Goal: Information Seeking & Learning: Learn about a topic

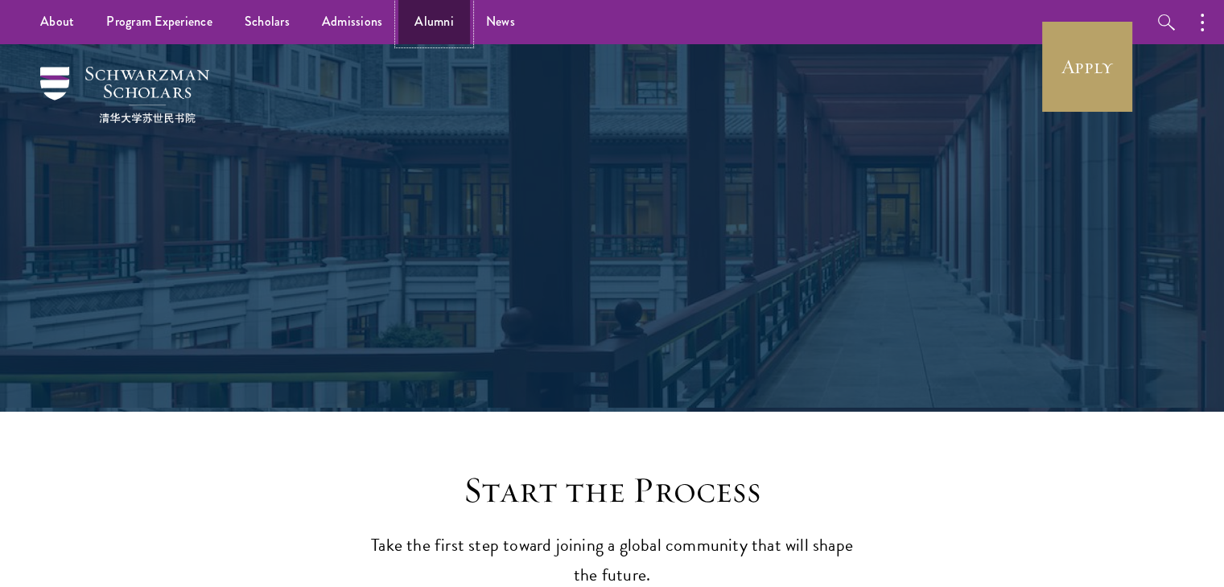
click at [412, 35] on link "Alumni" at bounding box center [434, 22] width 72 height 44
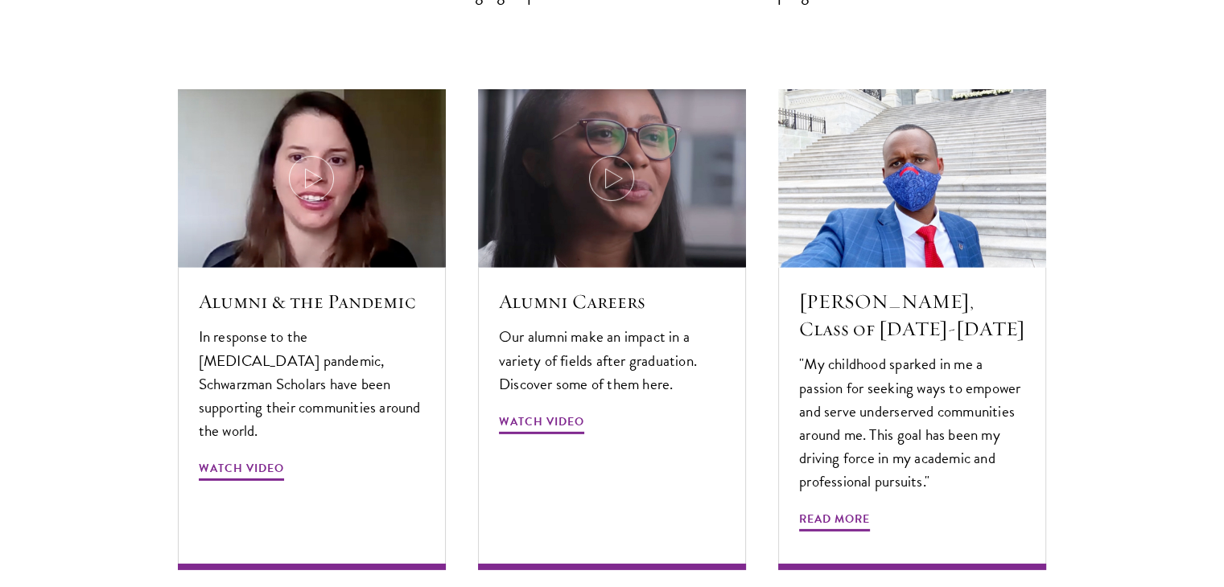
scroll to position [4861, 0]
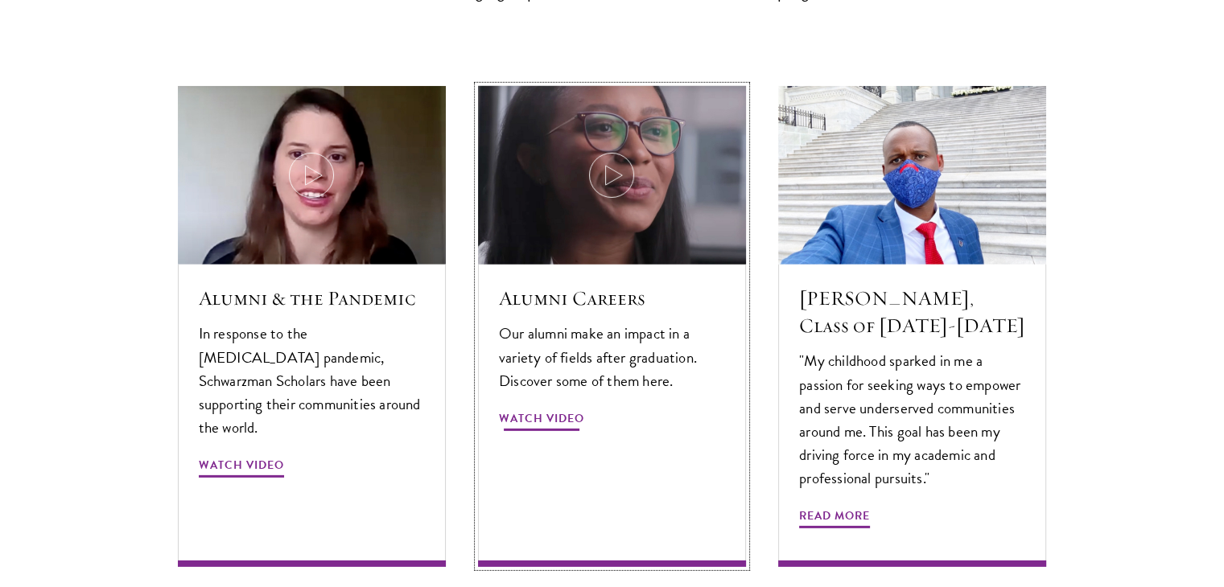
click at [558, 409] on span "Watch Video" at bounding box center [541, 421] width 85 height 25
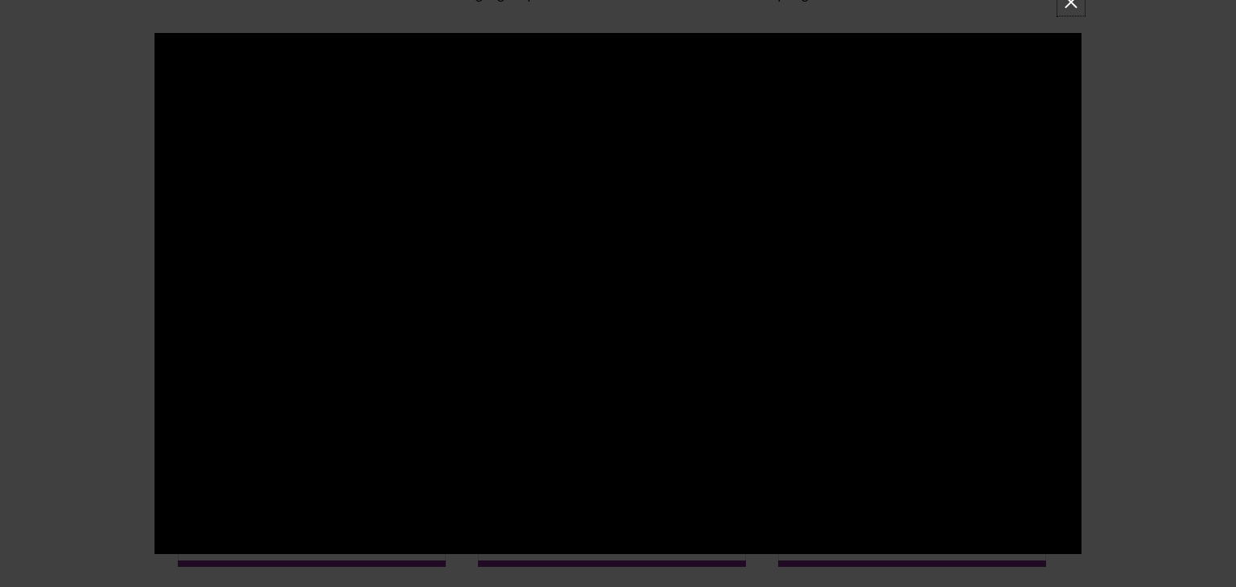
click at [1069, 1] on button at bounding box center [1071, 2] width 21 height 21
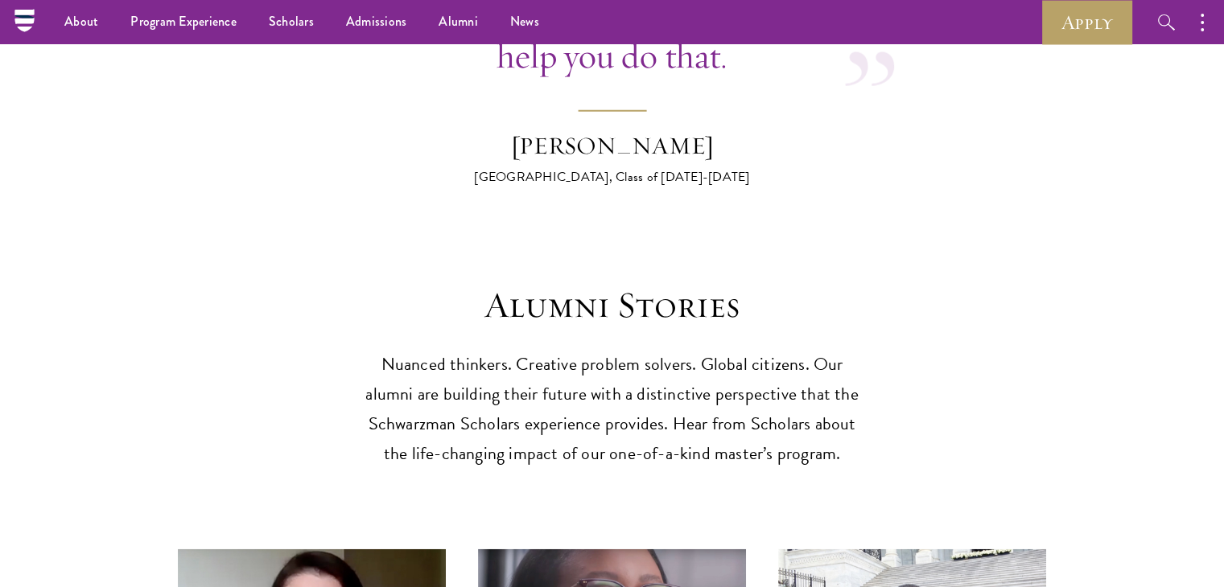
scroll to position [4358, 0]
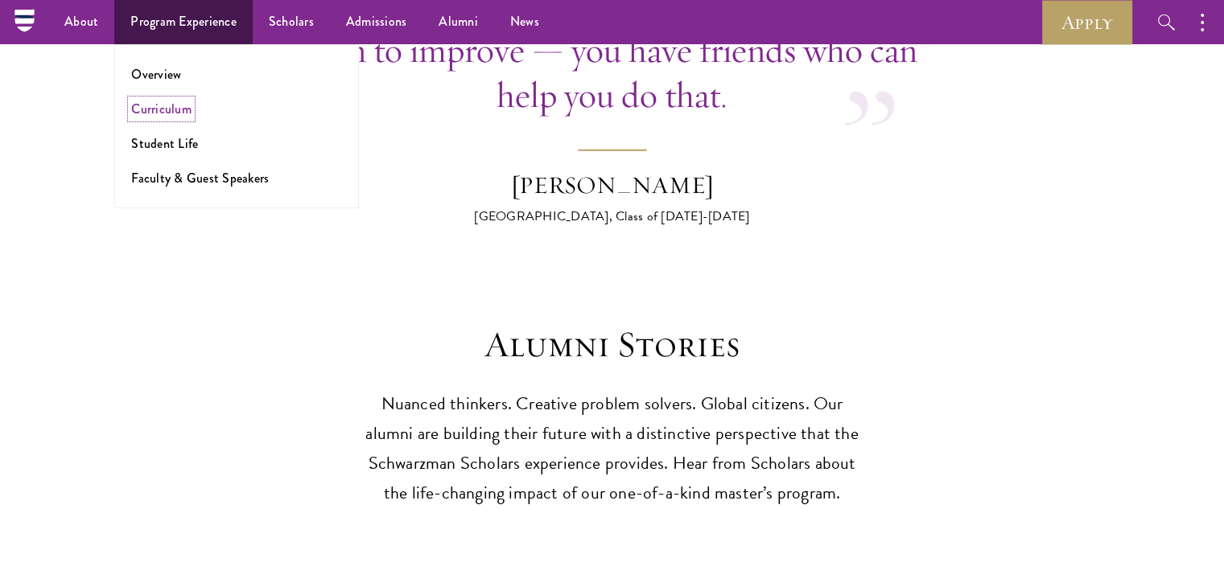
click at [169, 117] on link "Curriculum" at bounding box center [161, 109] width 60 height 19
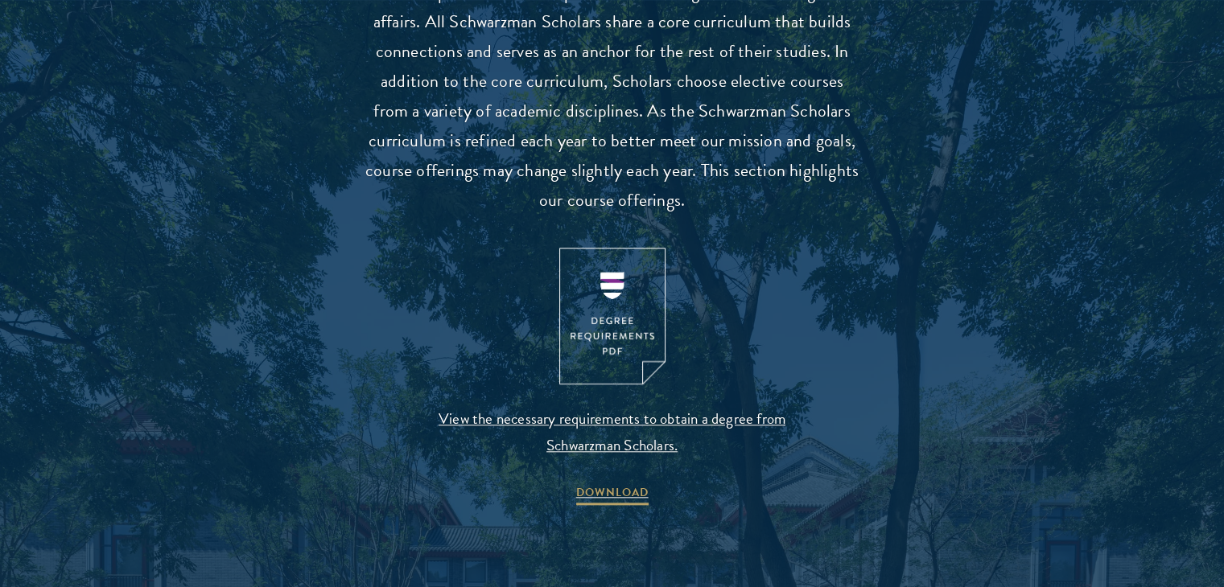
scroll to position [1551, 0]
click at [606, 316] on img at bounding box center [612, 316] width 106 height 138
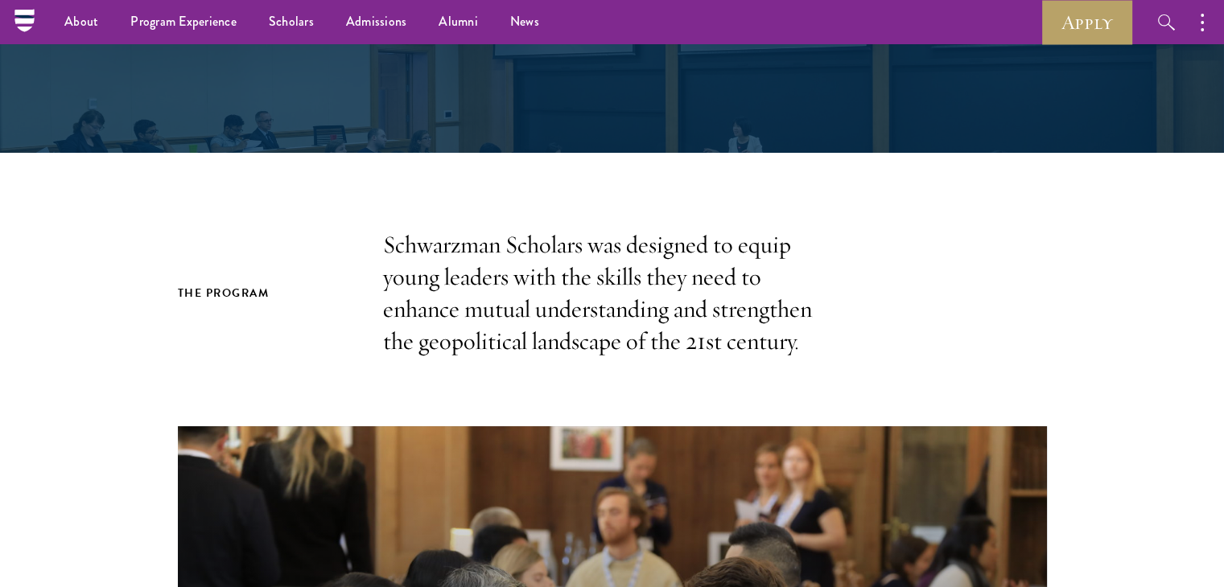
scroll to position [216, 0]
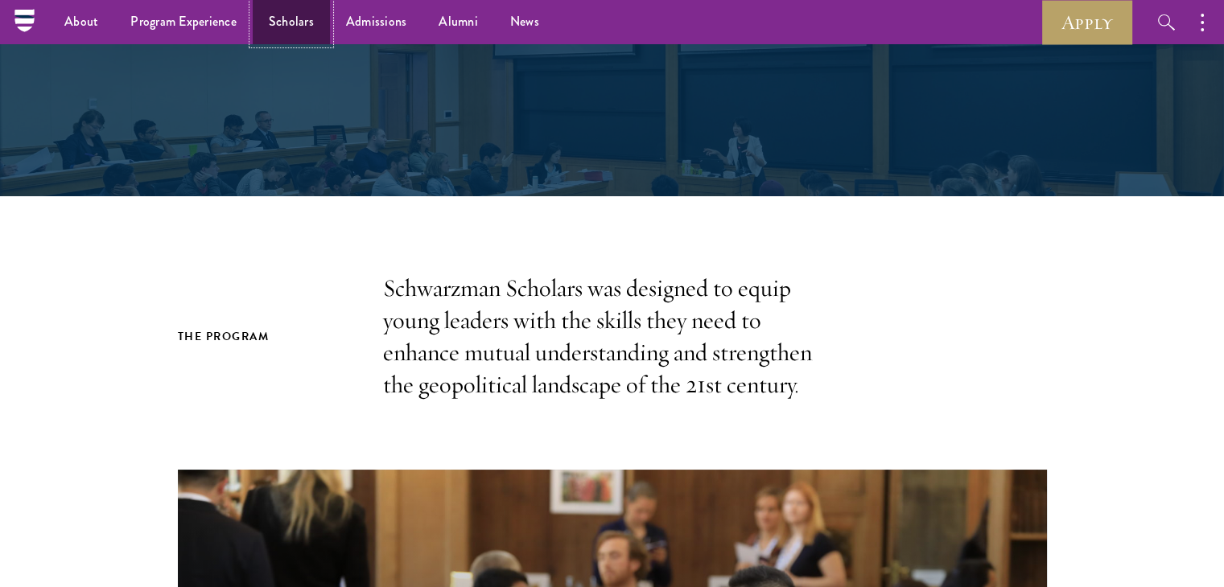
click at [310, 25] on link "Scholars" at bounding box center [291, 22] width 77 height 44
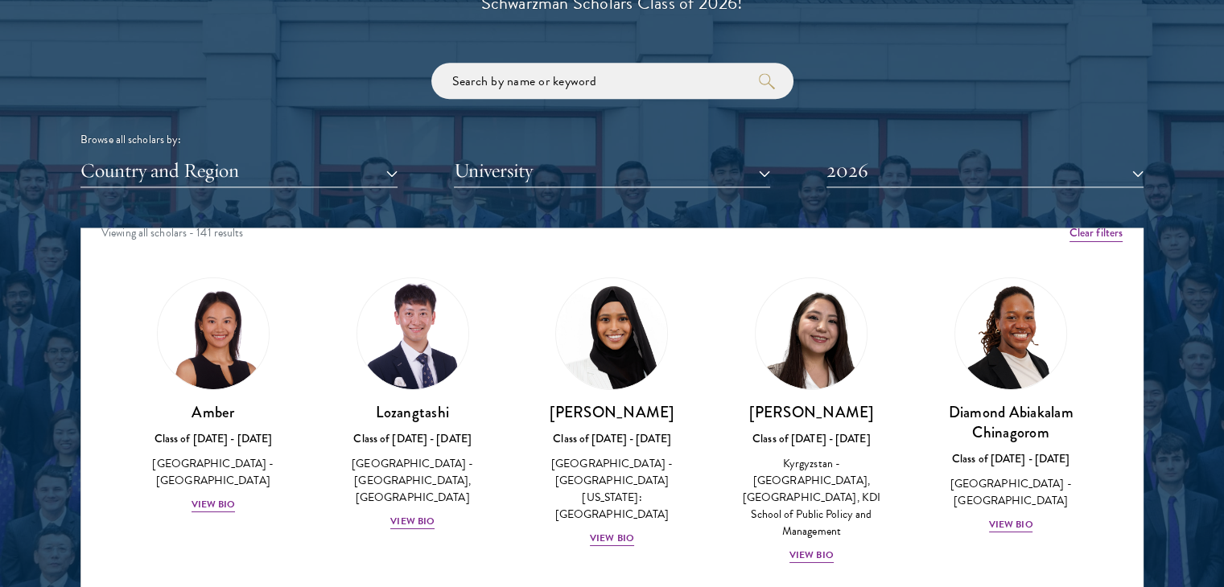
scroll to position [14, 0]
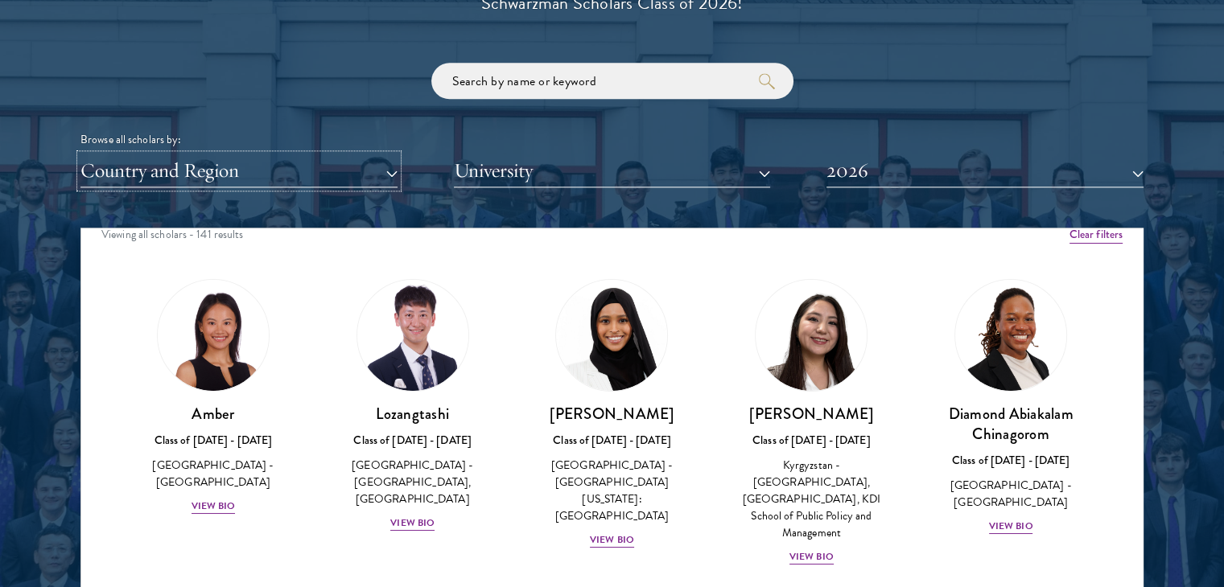
click at [380, 174] on button "Country and Region" at bounding box center [238, 171] width 317 height 33
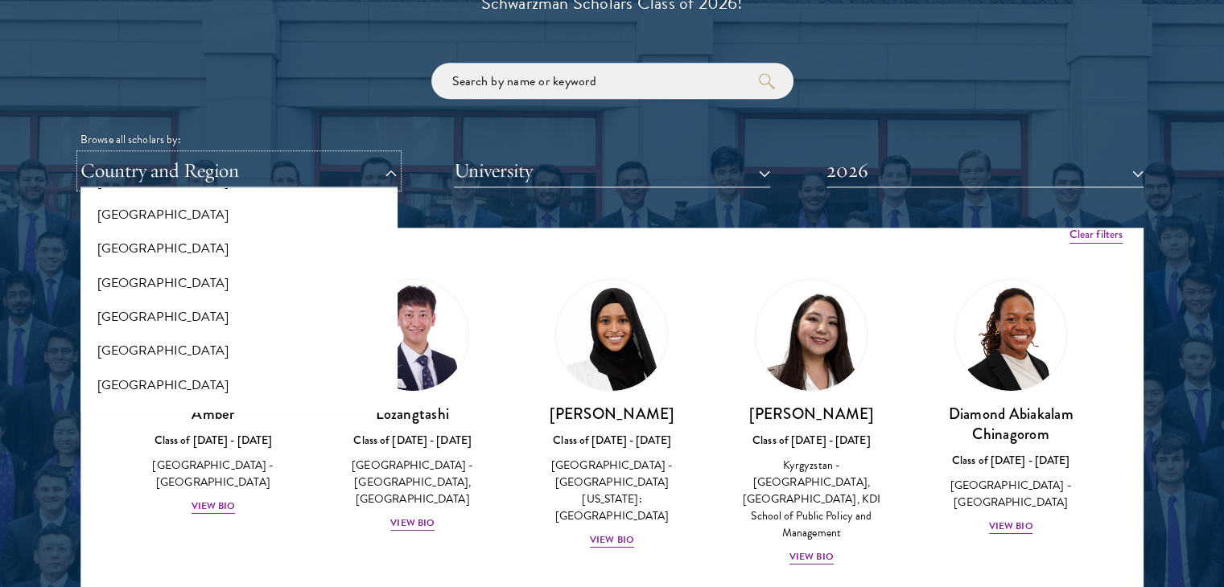
scroll to position [2701, 0]
click at [180, 306] on button "[GEOGRAPHIC_DATA]" at bounding box center [238, 314] width 307 height 34
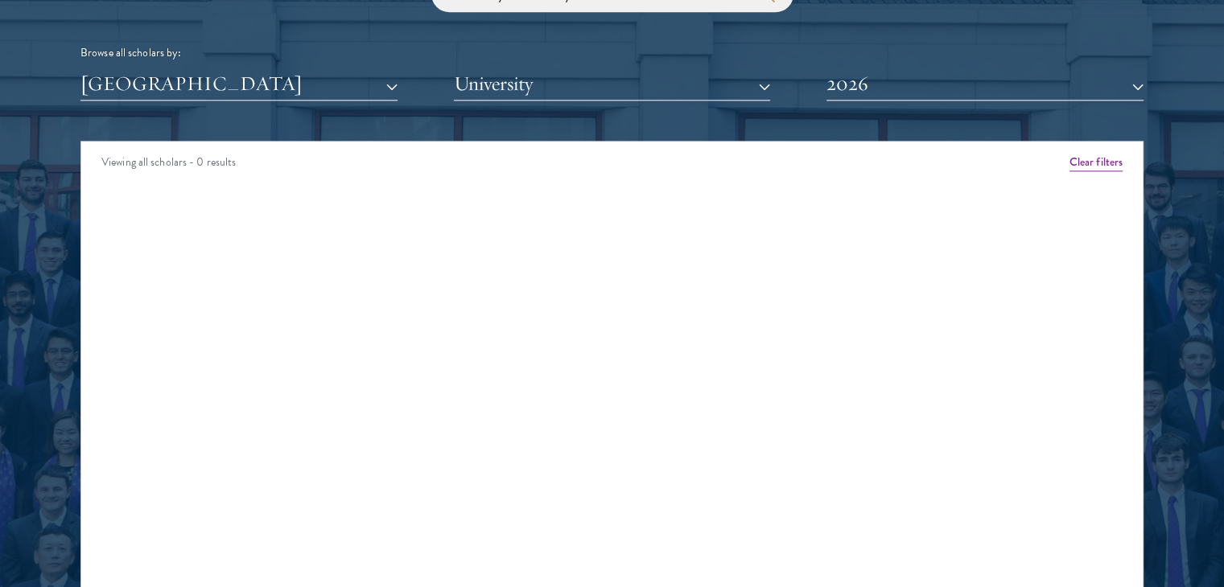
scroll to position [2039, 0]
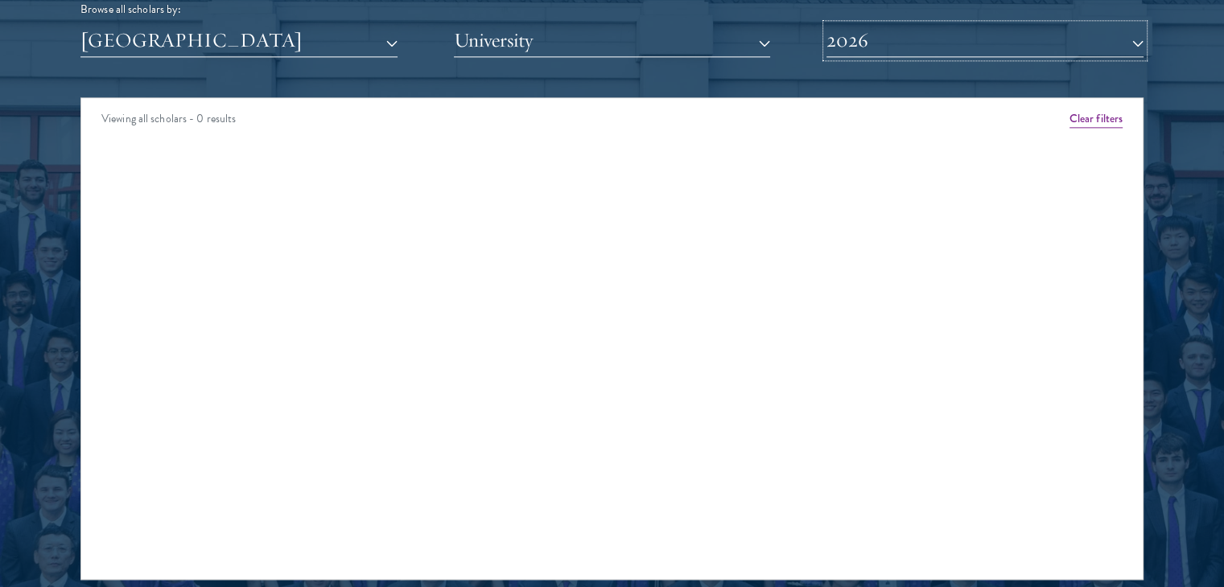
click at [830, 54] on button "2026" at bounding box center [984, 40] width 317 height 33
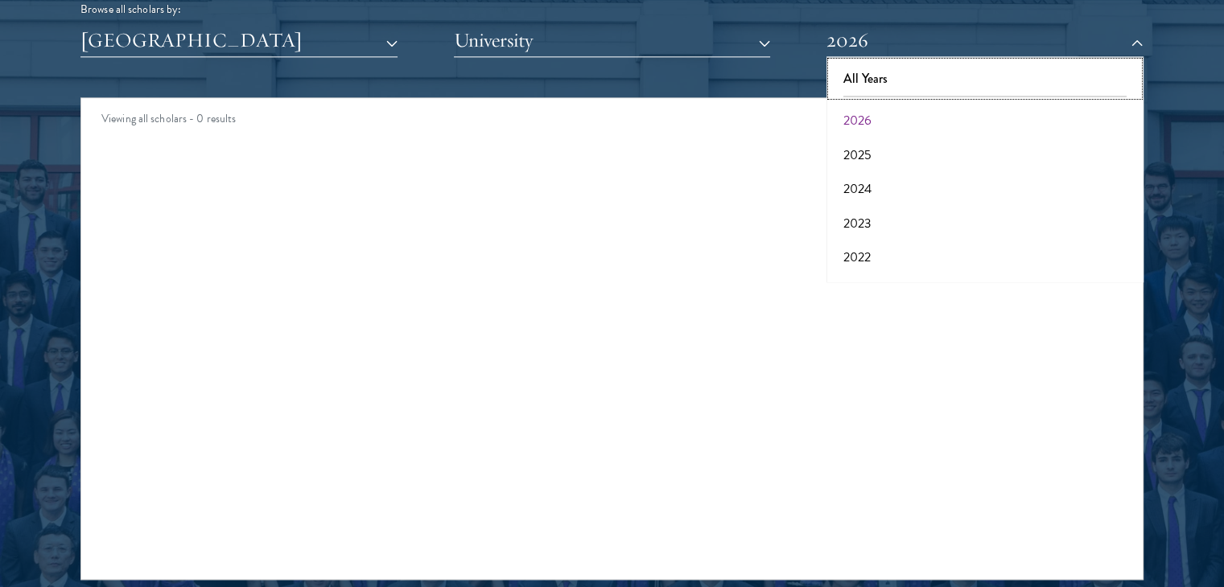
click at [868, 80] on button "All Years" at bounding box center [984, 79] width 307 height 34
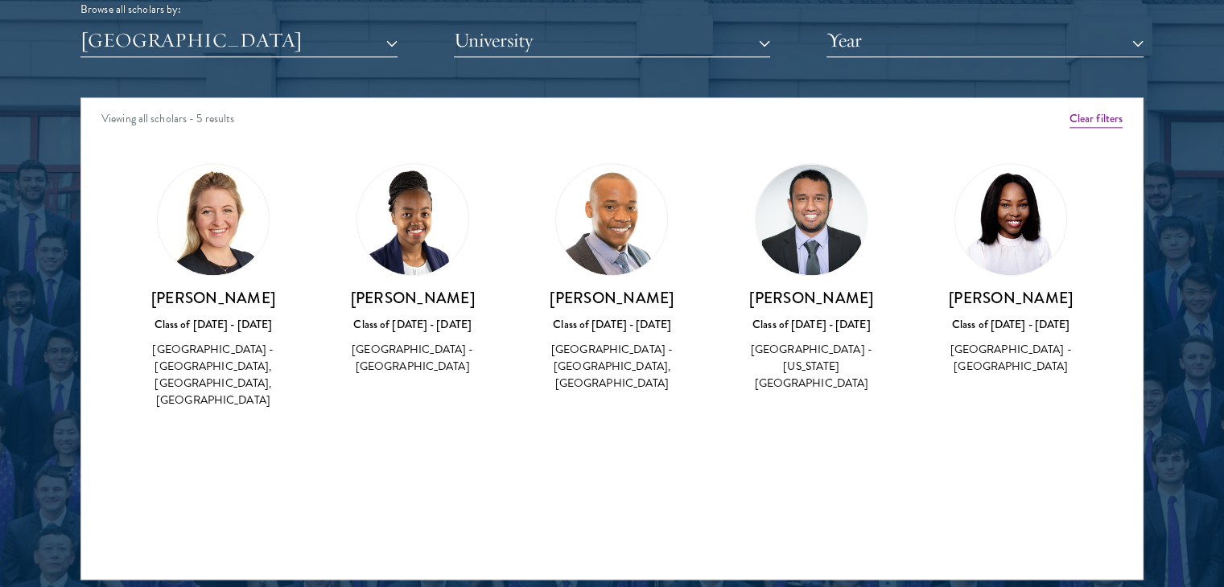
click at [806, 225] on img at bounding box center [811, 219] width 111 height 111
click at [389, 236] on img at bounding box center [412, 219] width 111 height 111
click at [335, 42] on button "[GEOGRAPHIC_DATA]" at bounding box center [238, 40] width 317 height 33
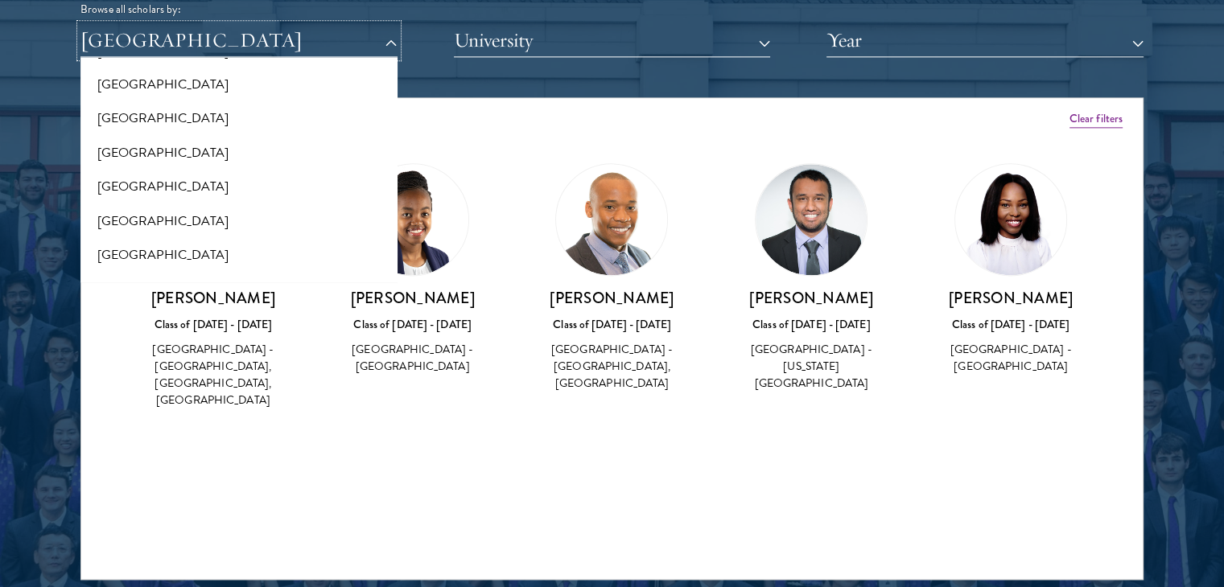
scroll to position [3373, 0]
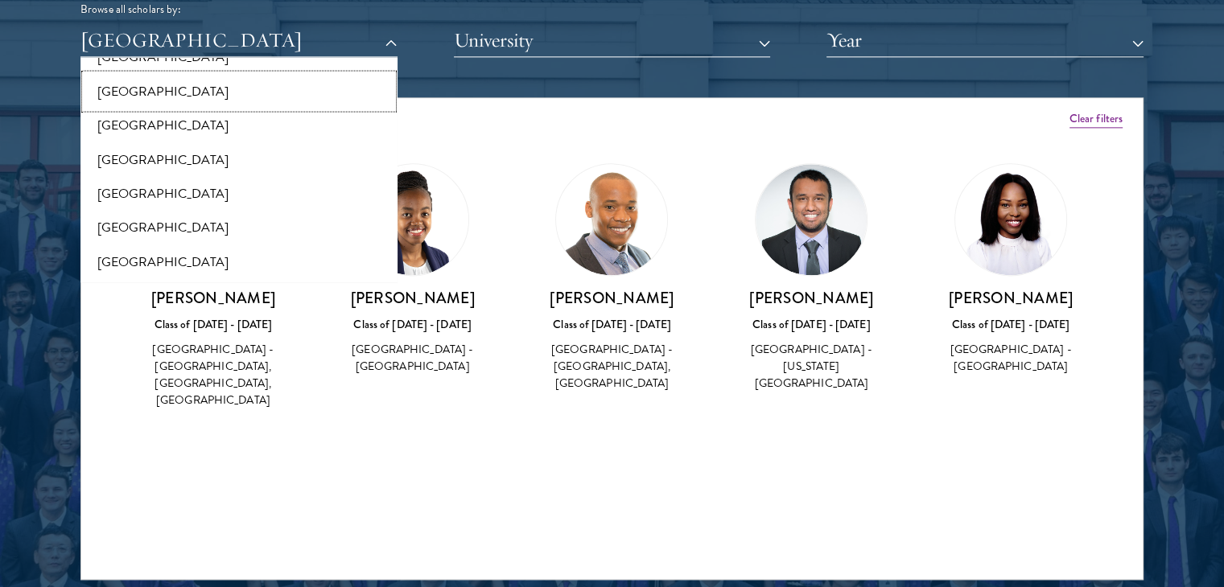
click at [236, 101] on button "[GEOGRAPHIC_DATA]" at bounding box center [238, 91] width 307 height 34
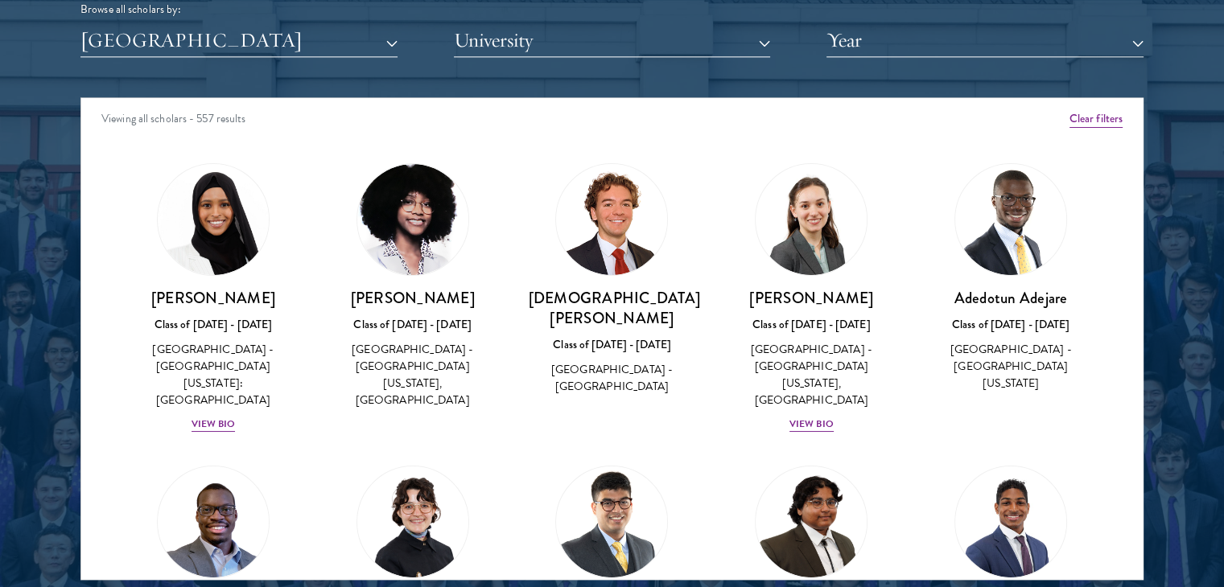
click at [596, 209] on img at bounding box center [611, 219] width 111 height 111
drag, startPoint x: 557, startPoint y: 299, endPoint x: 667, endPoint y: 301, distance: 110.3
click at [667, 301] on h3 "[DEMOGRAPHIC_DATA][PERSON_NAME]" at bounding box center [612, 308] width 167 height 40
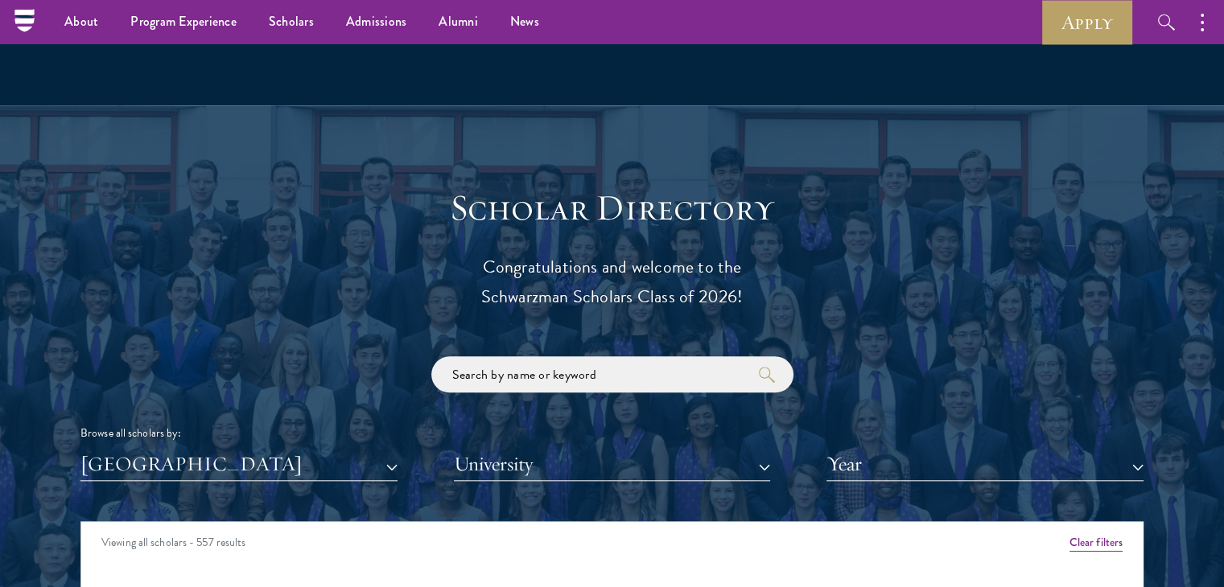
scroll to position [1613, 0]
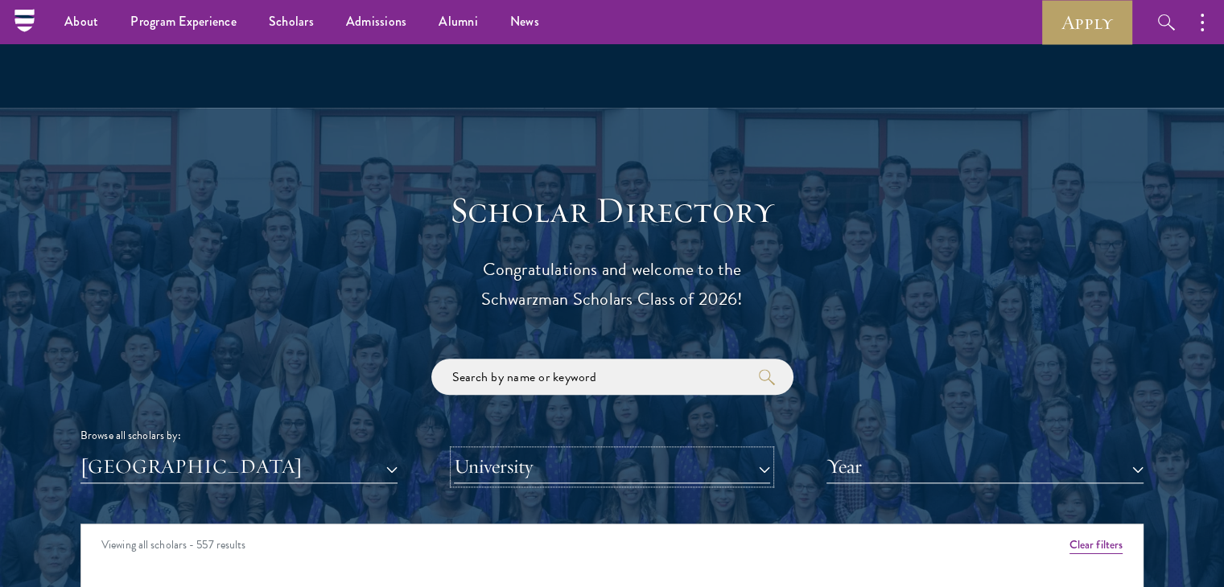
click at [494, 471] on button "University" at bounding box center [612, 467] width 317 height 33
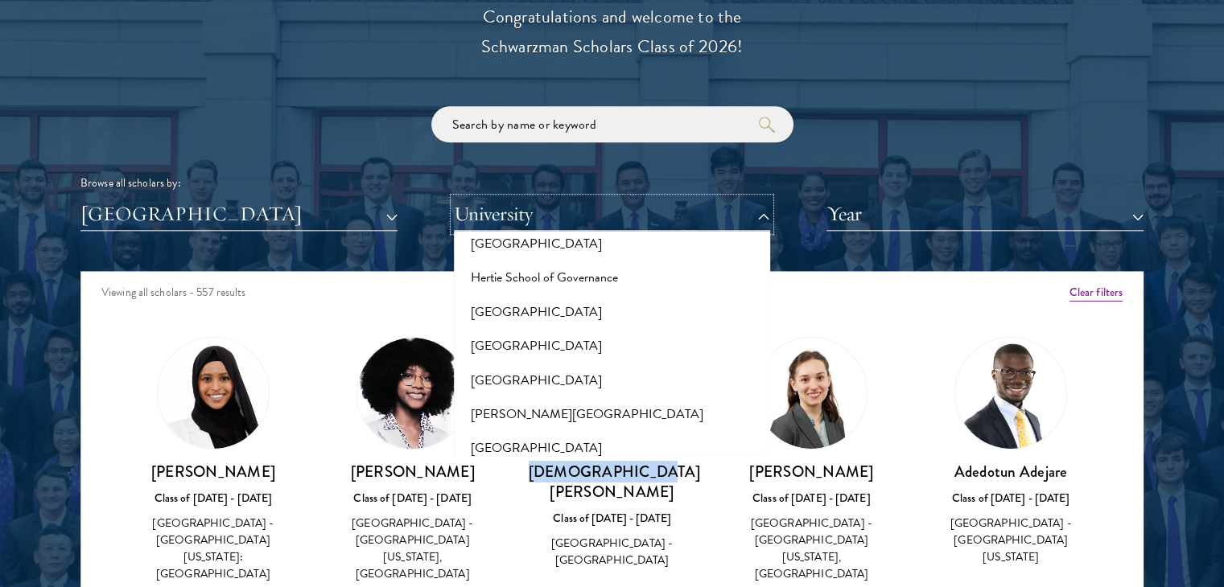
scroll to position [3824, 0]
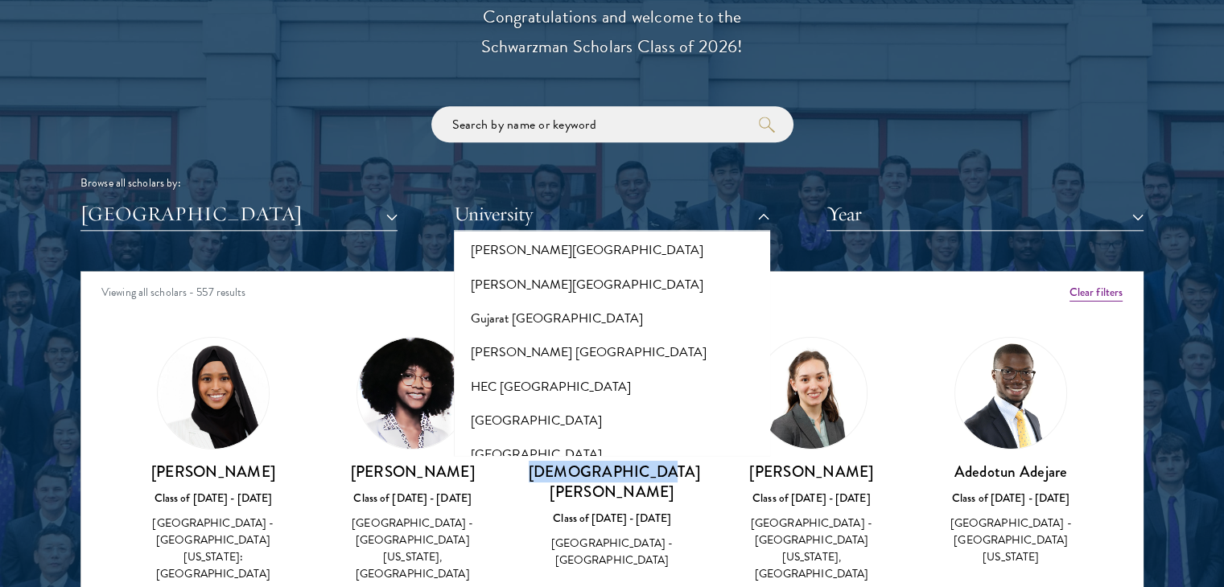
click at [534, 505] on button "[GEOGRAPHIC_DATA]" at bounding box center [612, 522] width 307 height 34
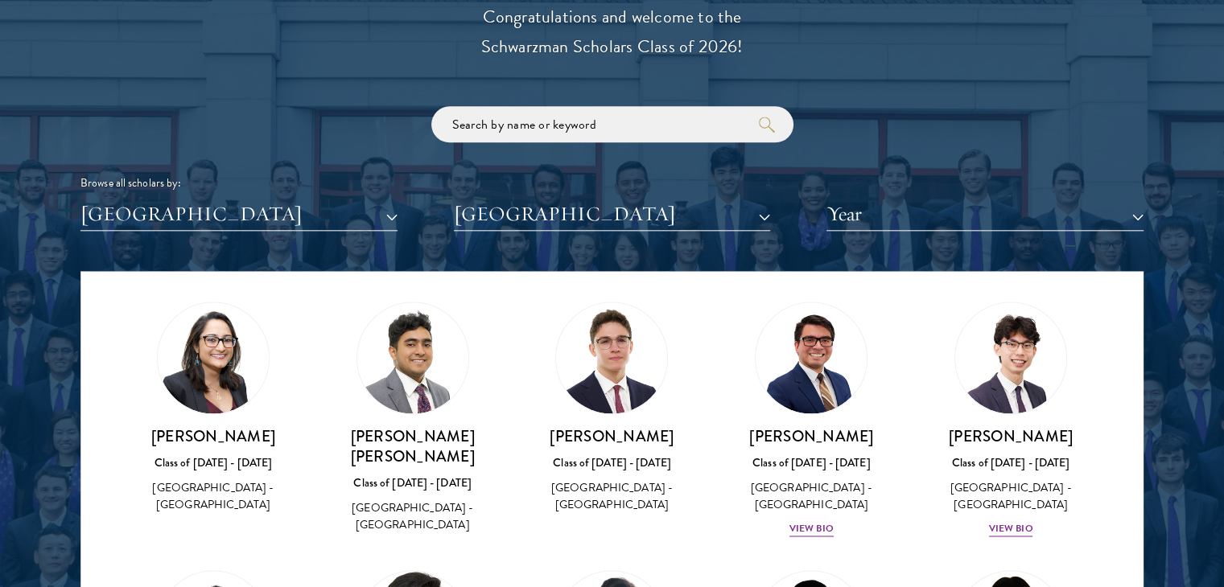
scroll to position [2772, 0]
click at [816, 521] on div "View Bio" at bounding box center [811, 528] width 44 height 15
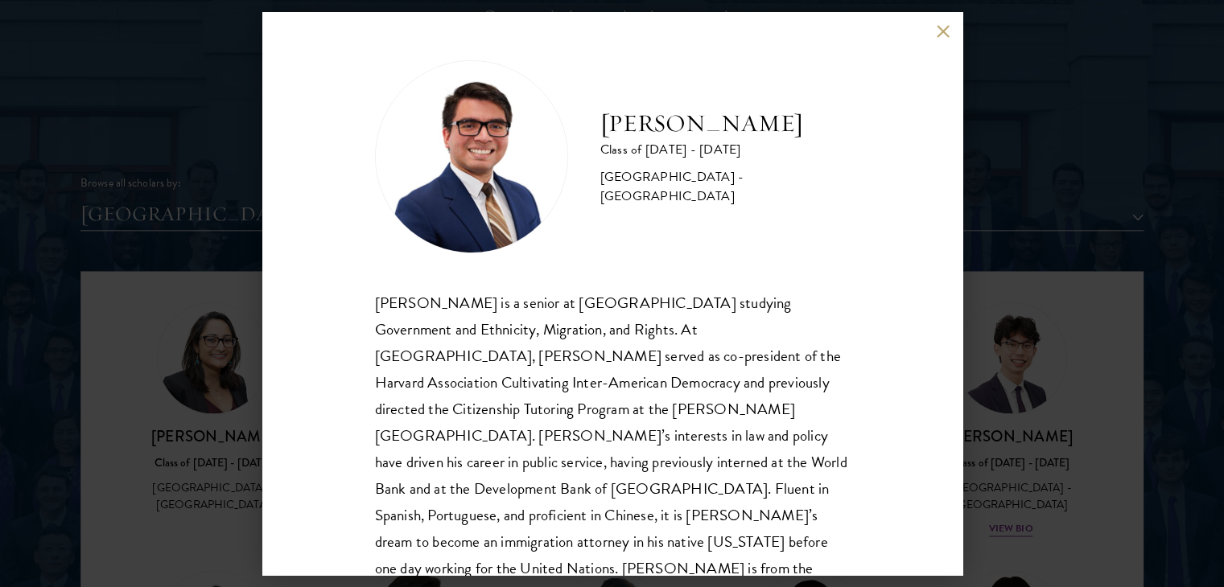
scroll to position [28, 0]
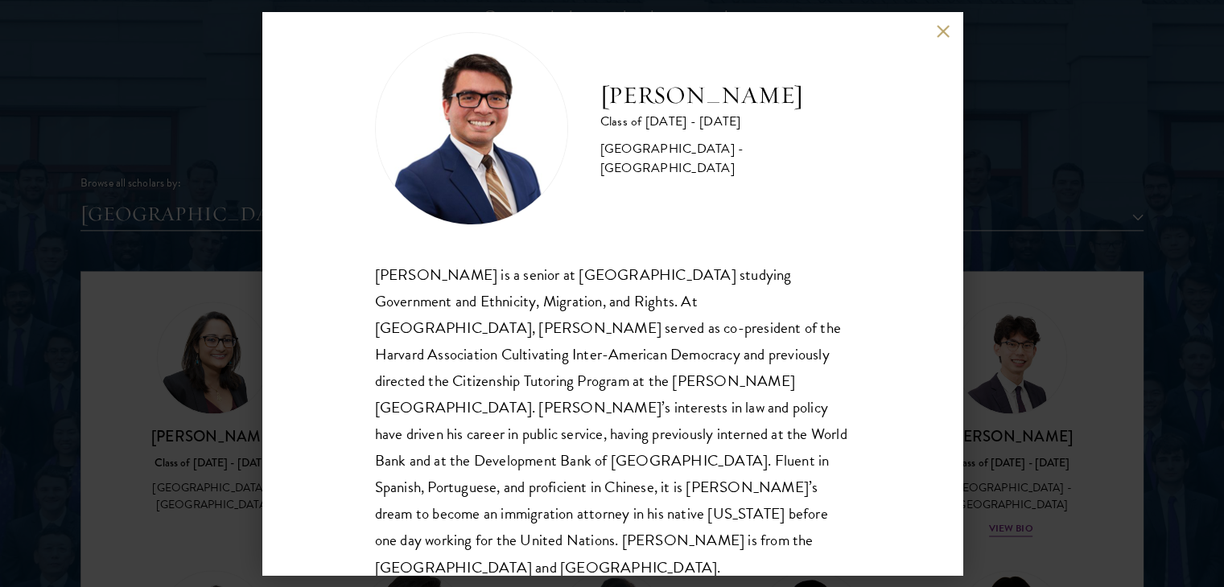
click at [938, 33] on button at bounding box center [944, 31] width 14 height 14
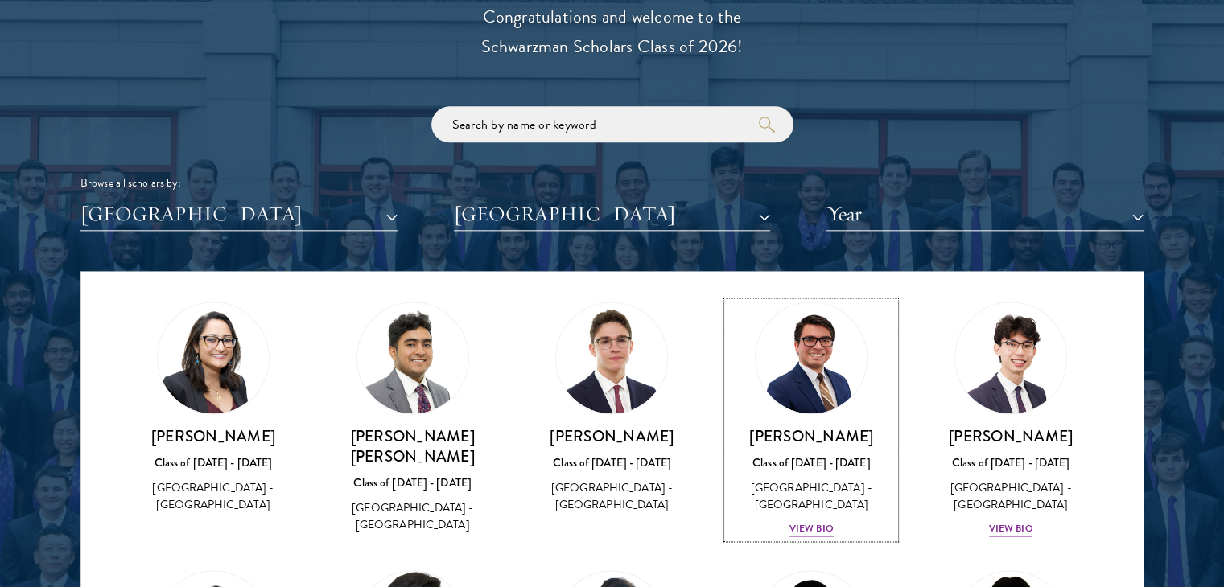
scroll to position [2700, 0]
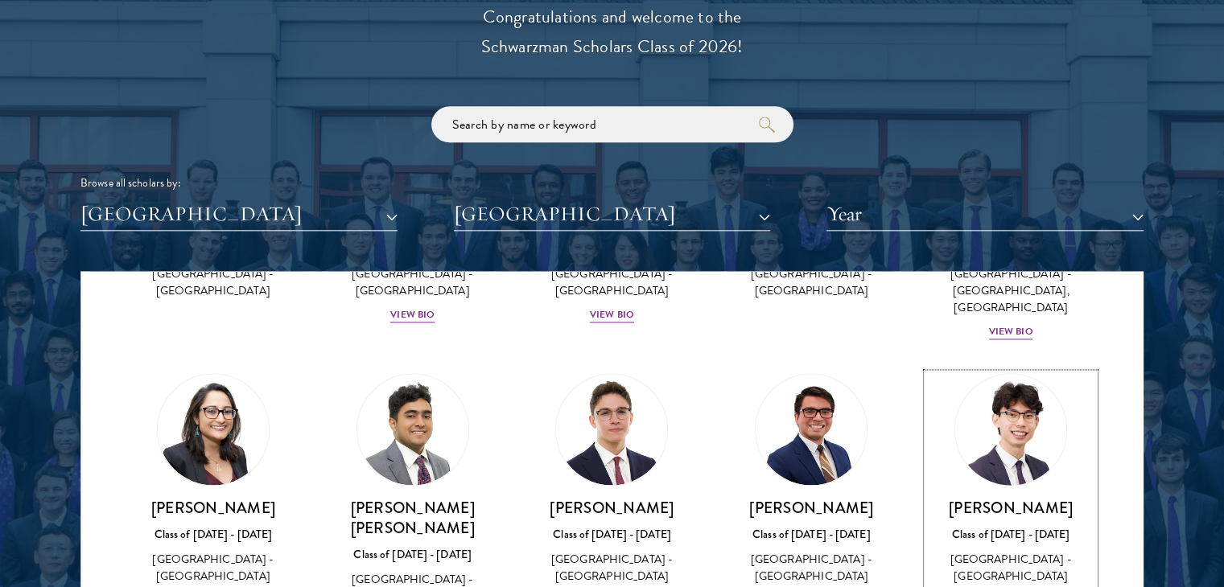
click at [1011, 506] on div "[PERSON_NAME] Class of [DATE] - [DATE] [GEOGRAPHIC_DATA] - [GEOGRAPHIC_DATA] Vi…" at bounding box center [1010, 554] width 167 height 112
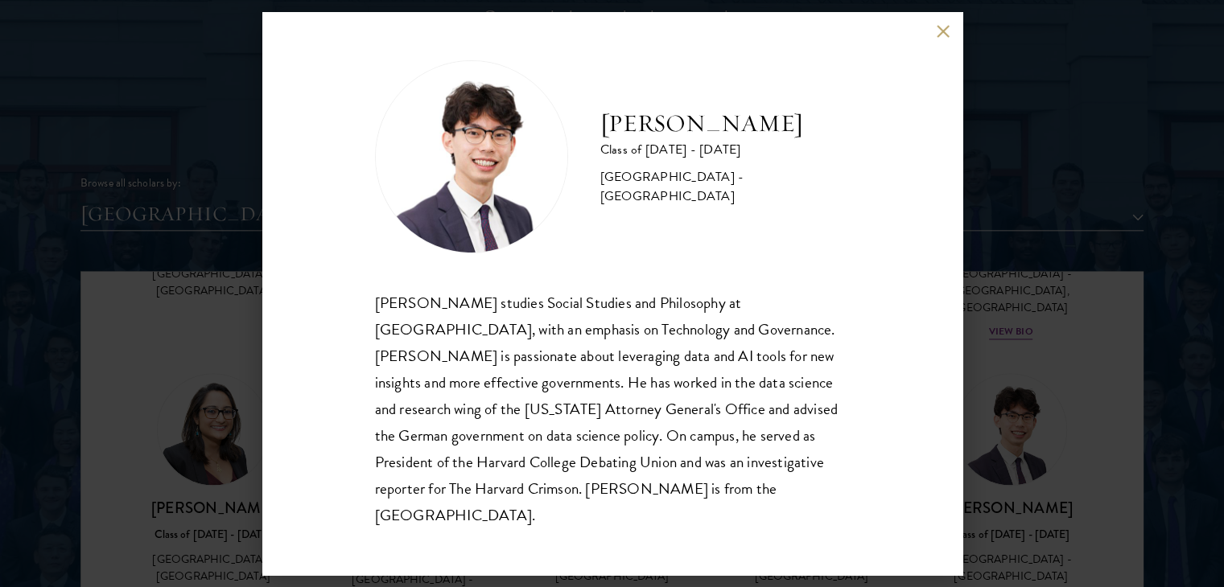
click at [950, 38] on button at bounding box center [944, 31] width 14 height 14
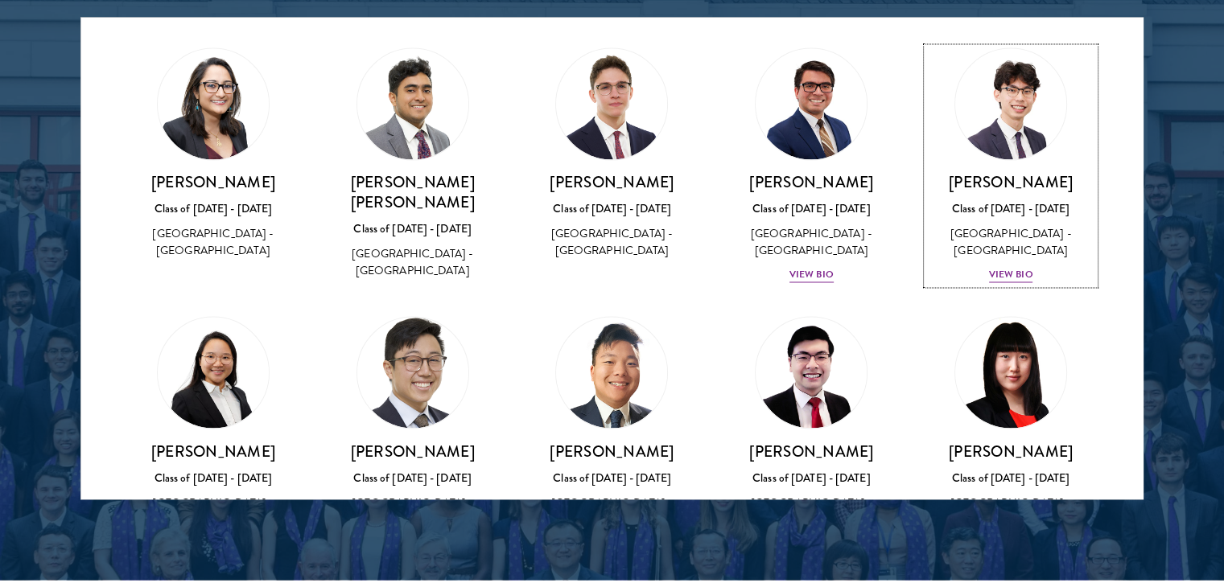
scroll to position [2758, 0]
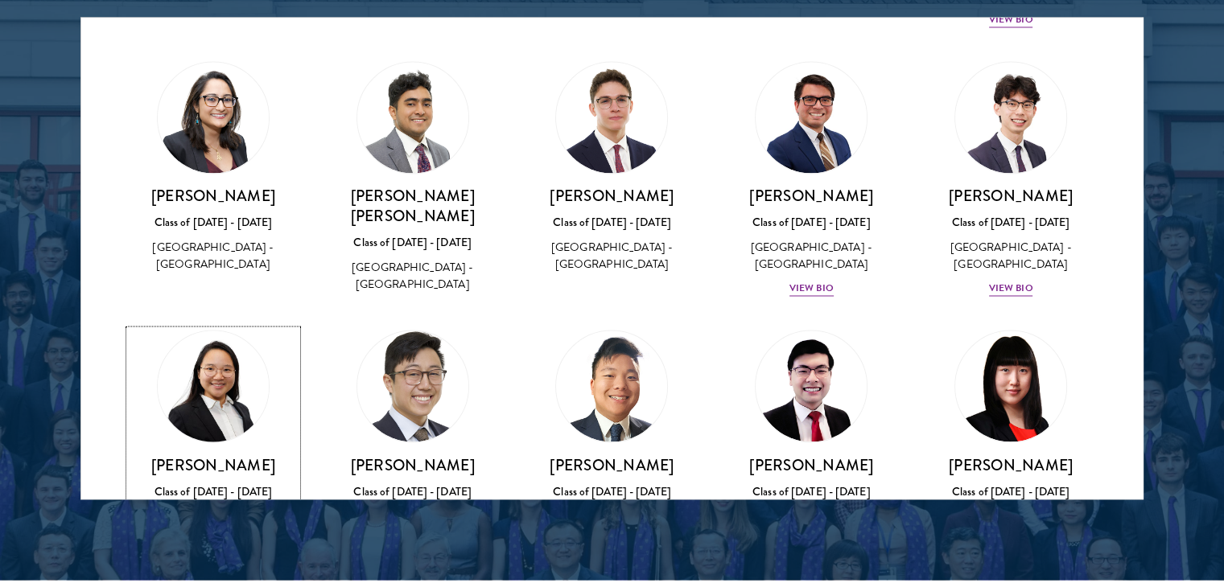
click at [221, 550] on div "View Bio" at bounding box center [214, 557] width 44 height 15
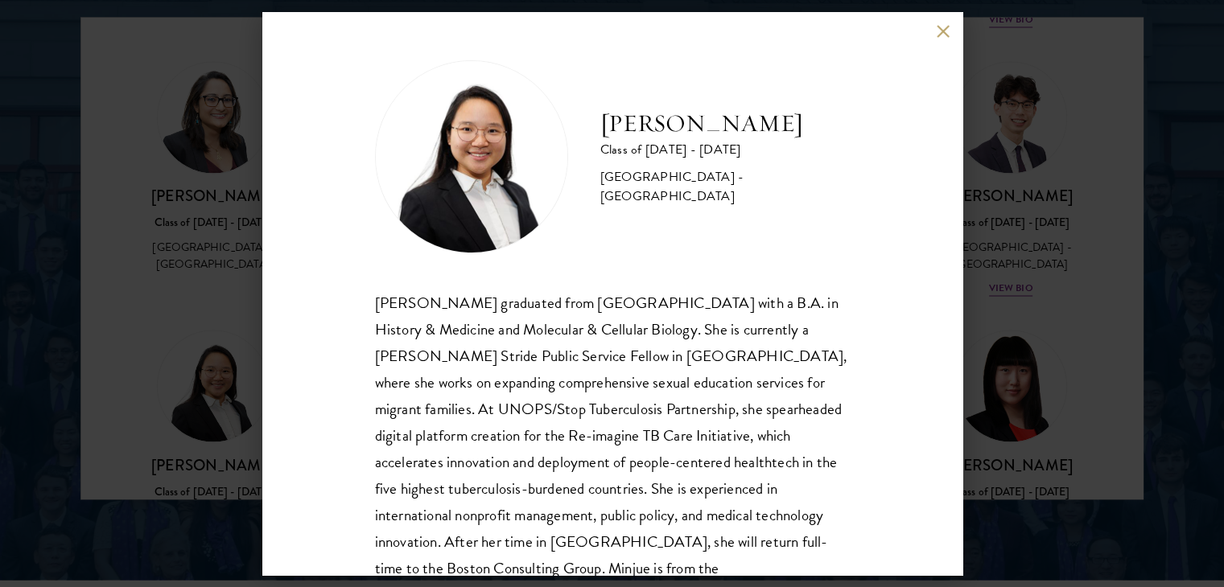
click at [939, 34] on button at bounding box center [944, 31] width 14 height 14
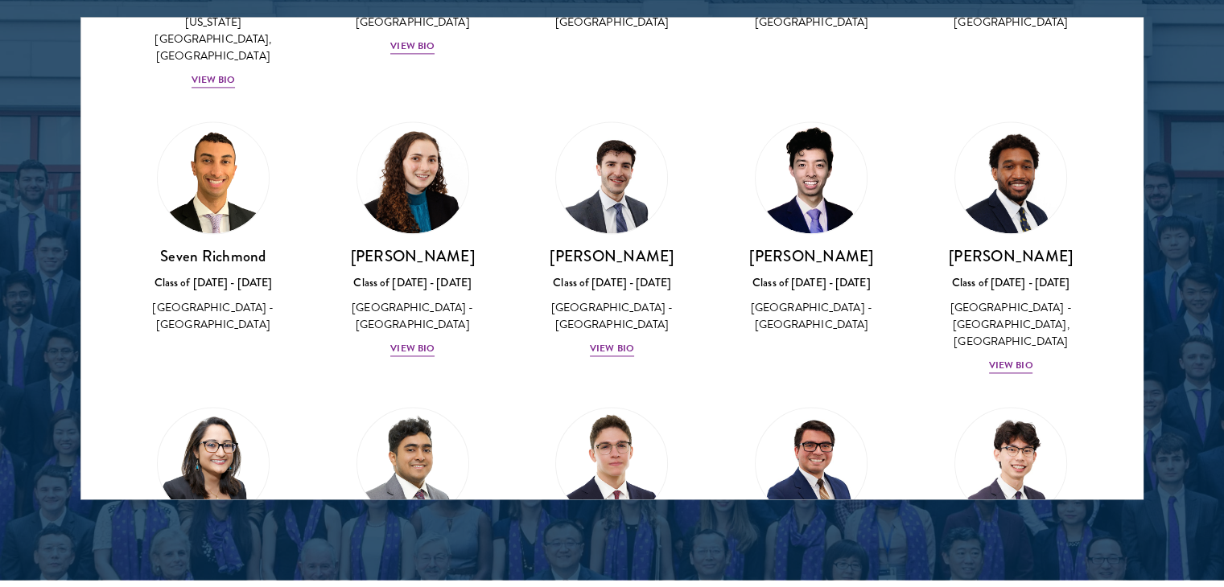
scroll to position [2410, 0]
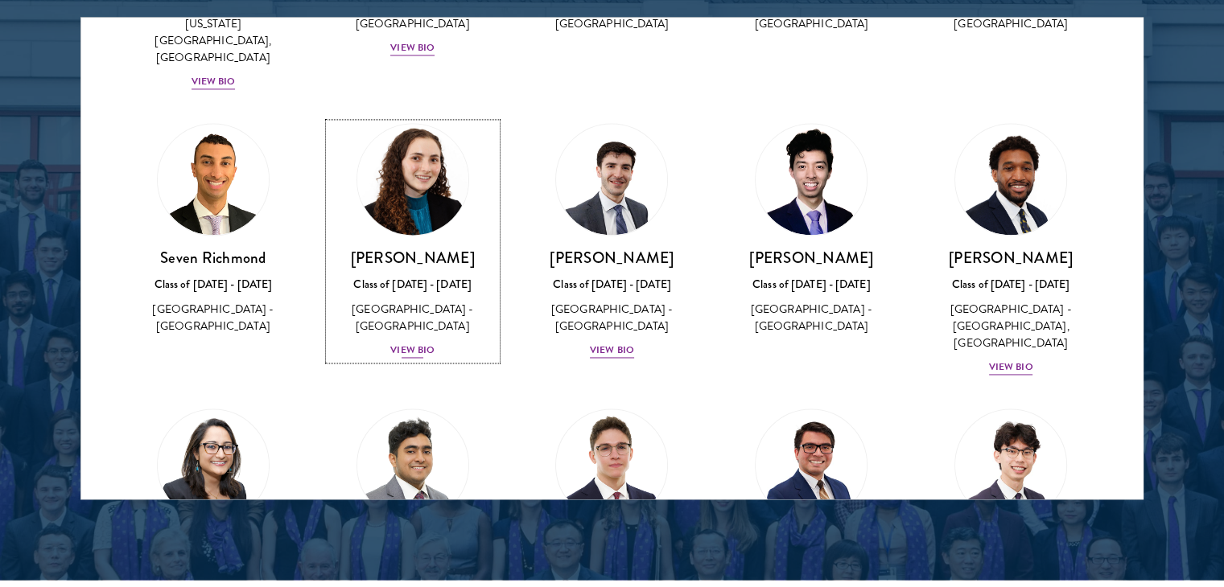
click at [419, 343] on div "View Bio" at bounding box center [412, 350] width 44 height 15
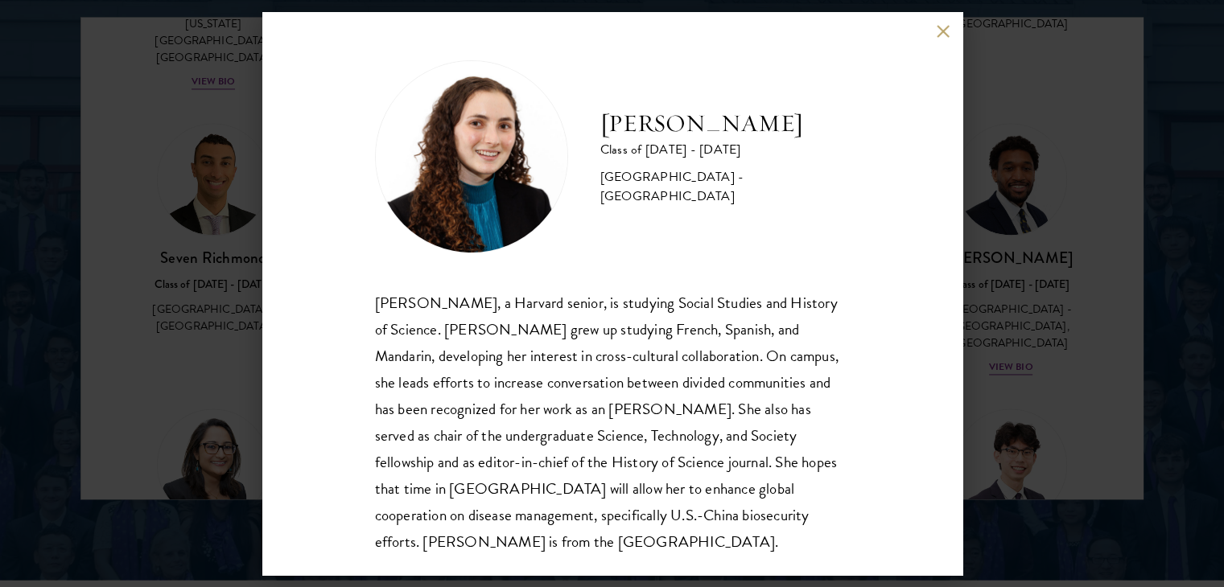
scroll to position [2, 0]
click at [941, 30] on button at bounding box center [944, 31] width 14 height 14
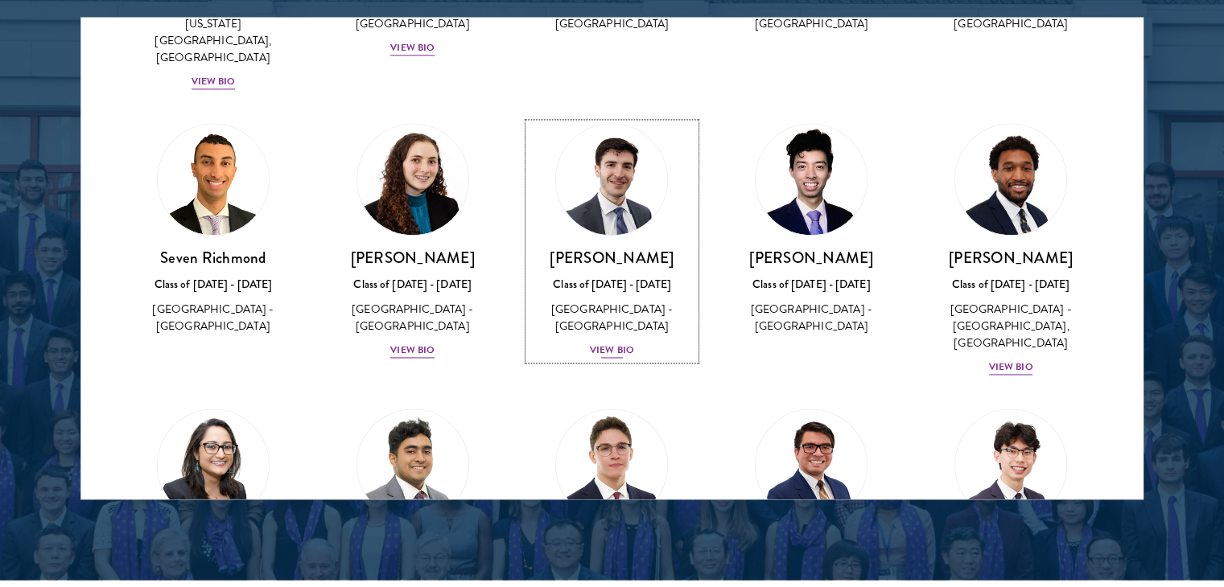
click at [624, 343] on div "View Bio" at bounding box center [612, 350] width 44 height 15
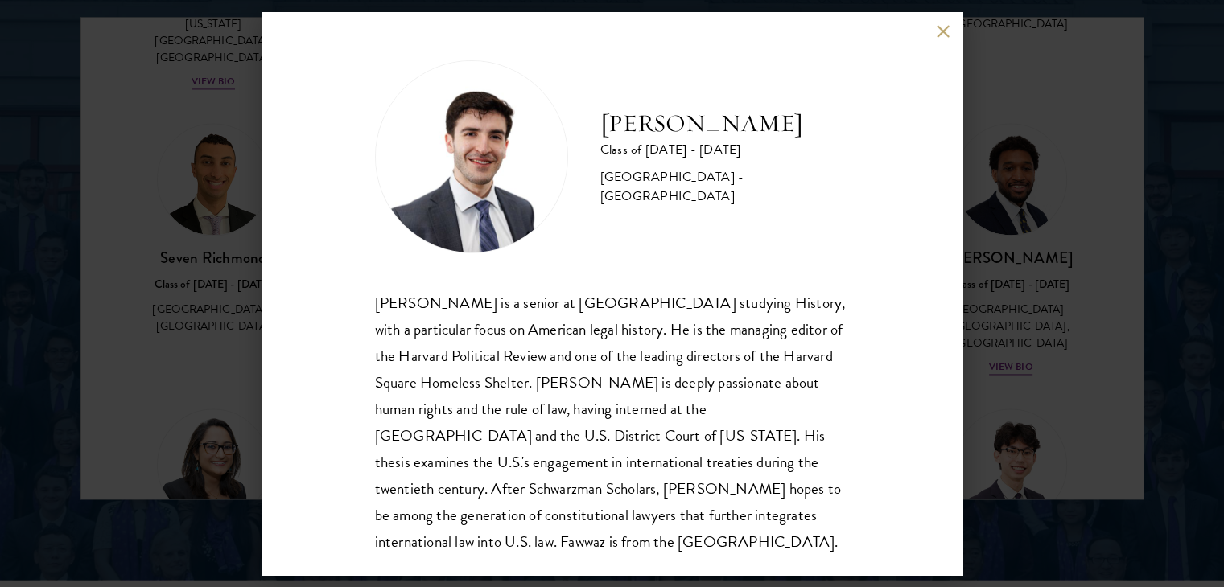
click at [948, 25] on button at bounding box center [944, 31] width 14 height 14
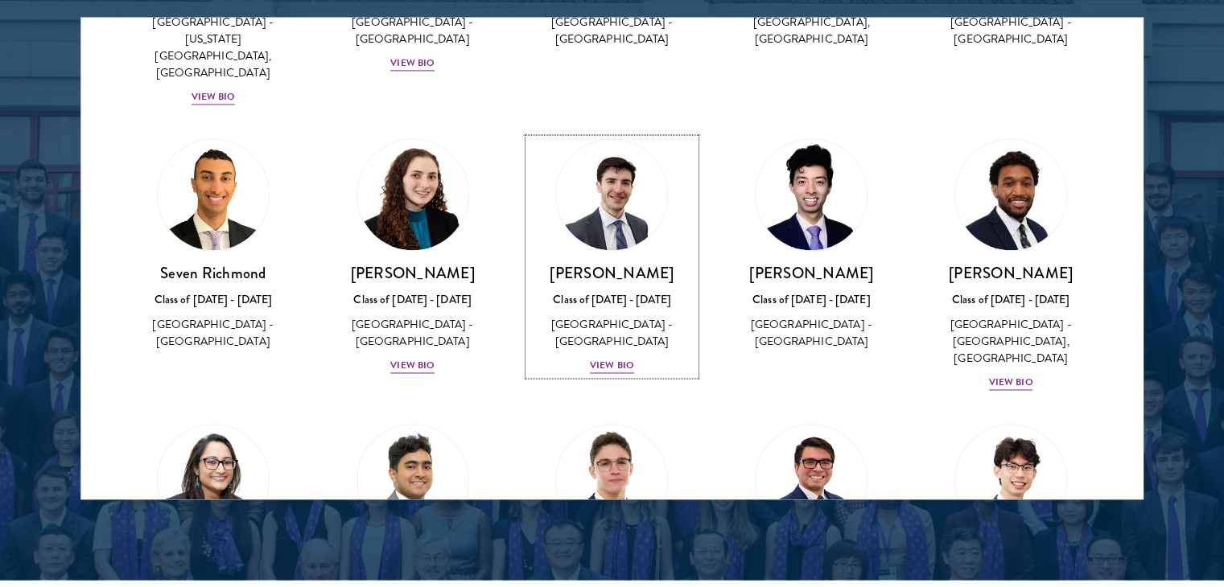
scroll to position [2391, 0]
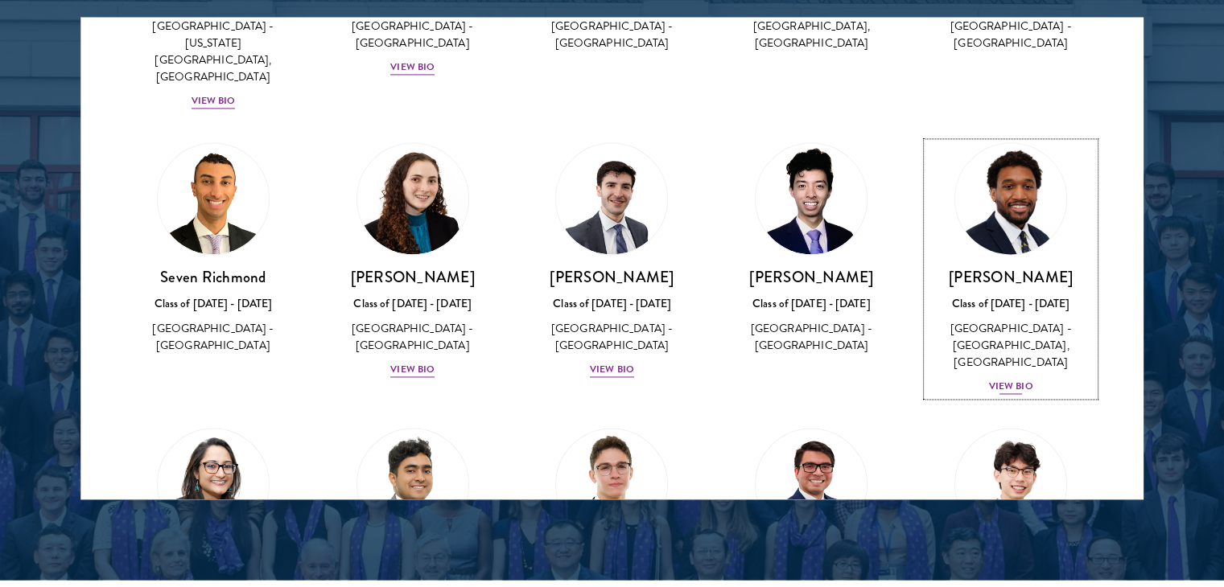
click at [994, 379] on div "View Bio" at bounding box center [1011, 386] width 44 height 15
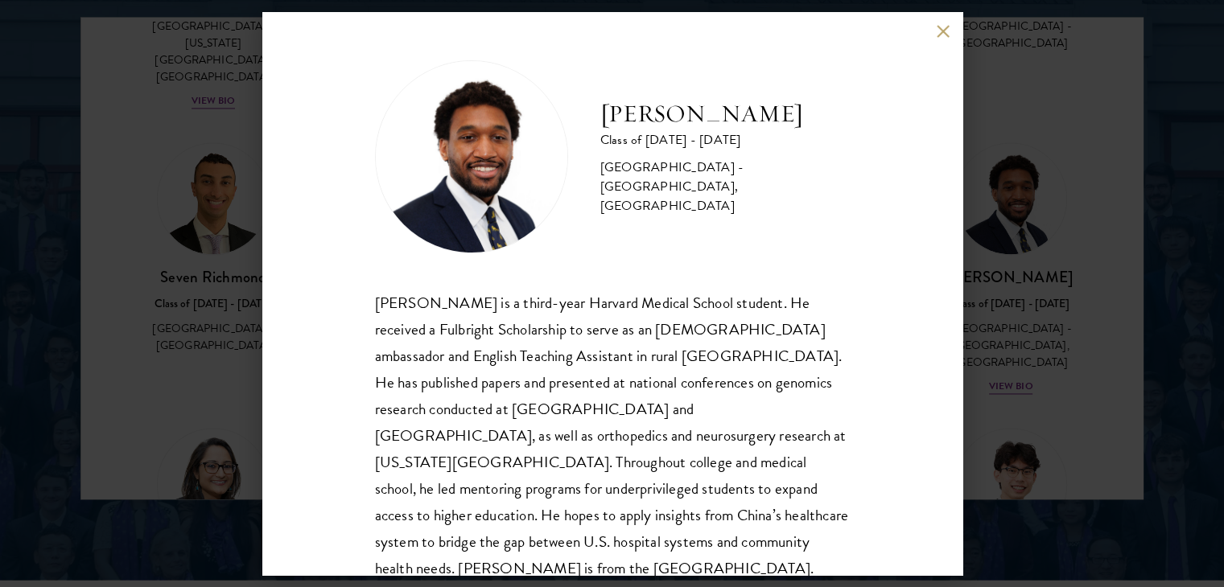
scroll to position [28, 0]
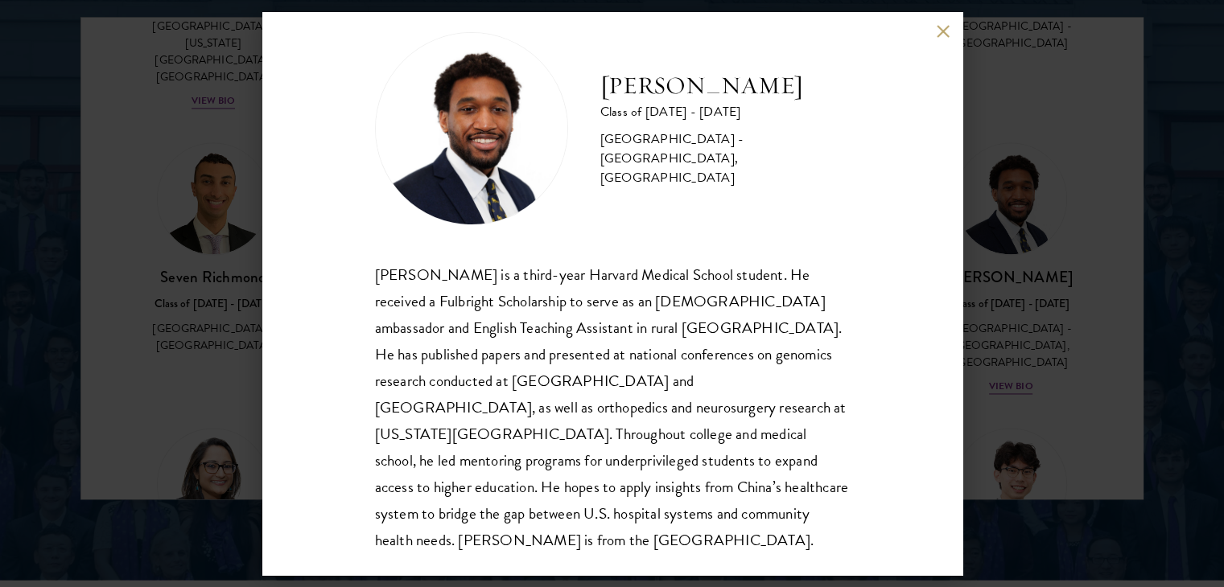
click at [939, 35] on button at bounding box center [944, 31] width 14 height 14
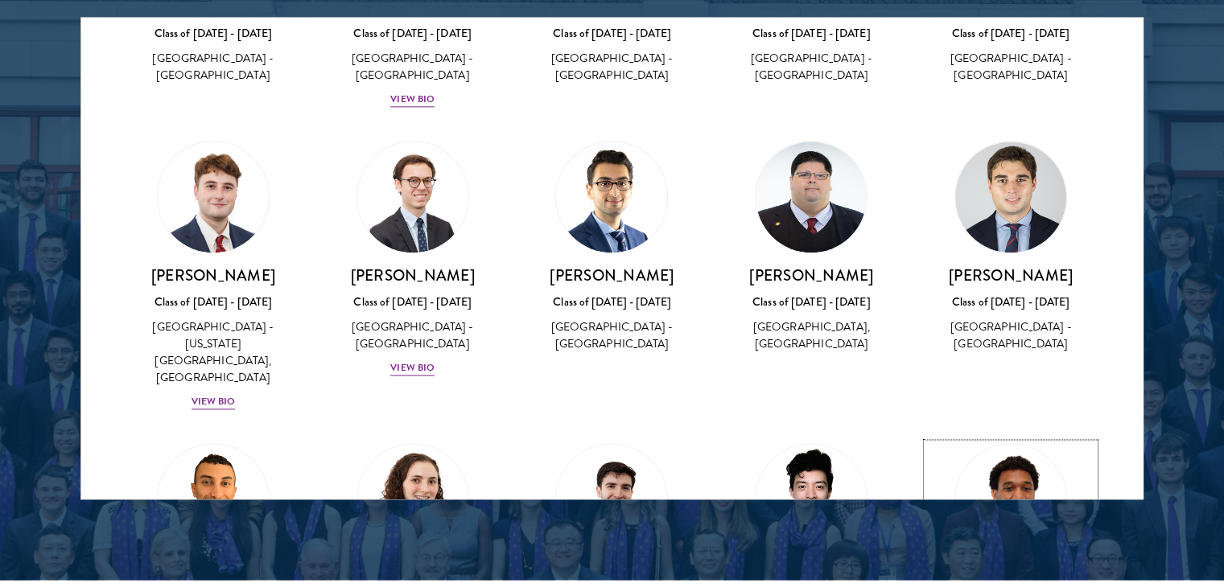
scroll to position [2089, 0]
click at [410, 361] on div "View Bio" at bounding box center [412, 368] width 44 height 15
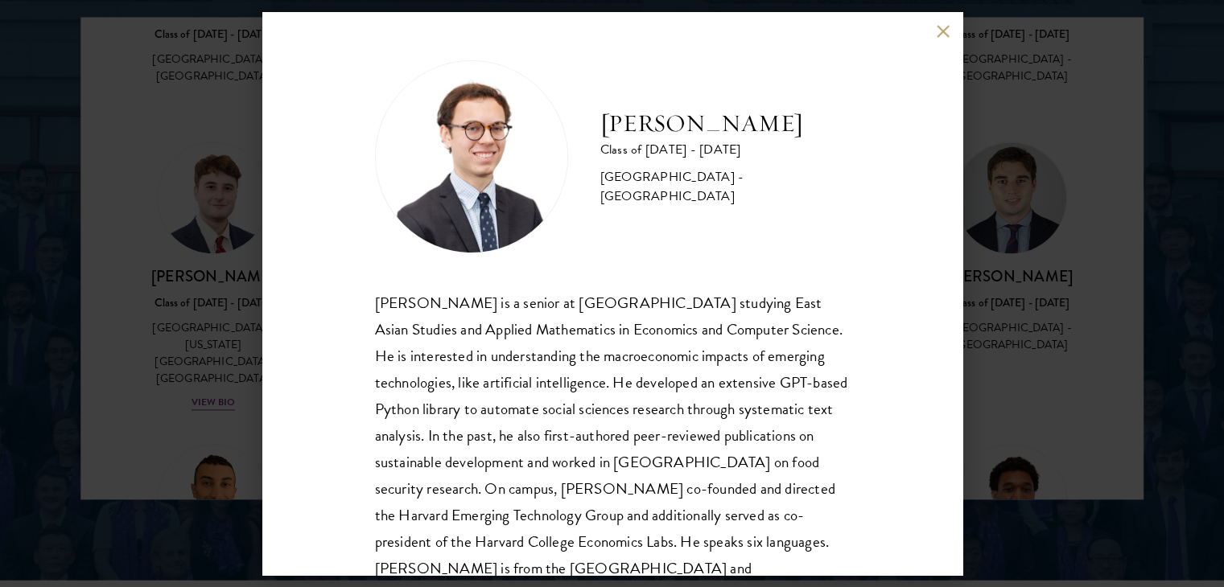
drag, startPoint x: 599, startPoint y: 127, endPoint x: 776, endPoint y: 123, distance: 177.1
click at [776, 123] on h2 "[PERSON_NAME]" at bounding box center [724, 124] width 249 height 32
